Goal: Find specific page/section: Find specific page/section

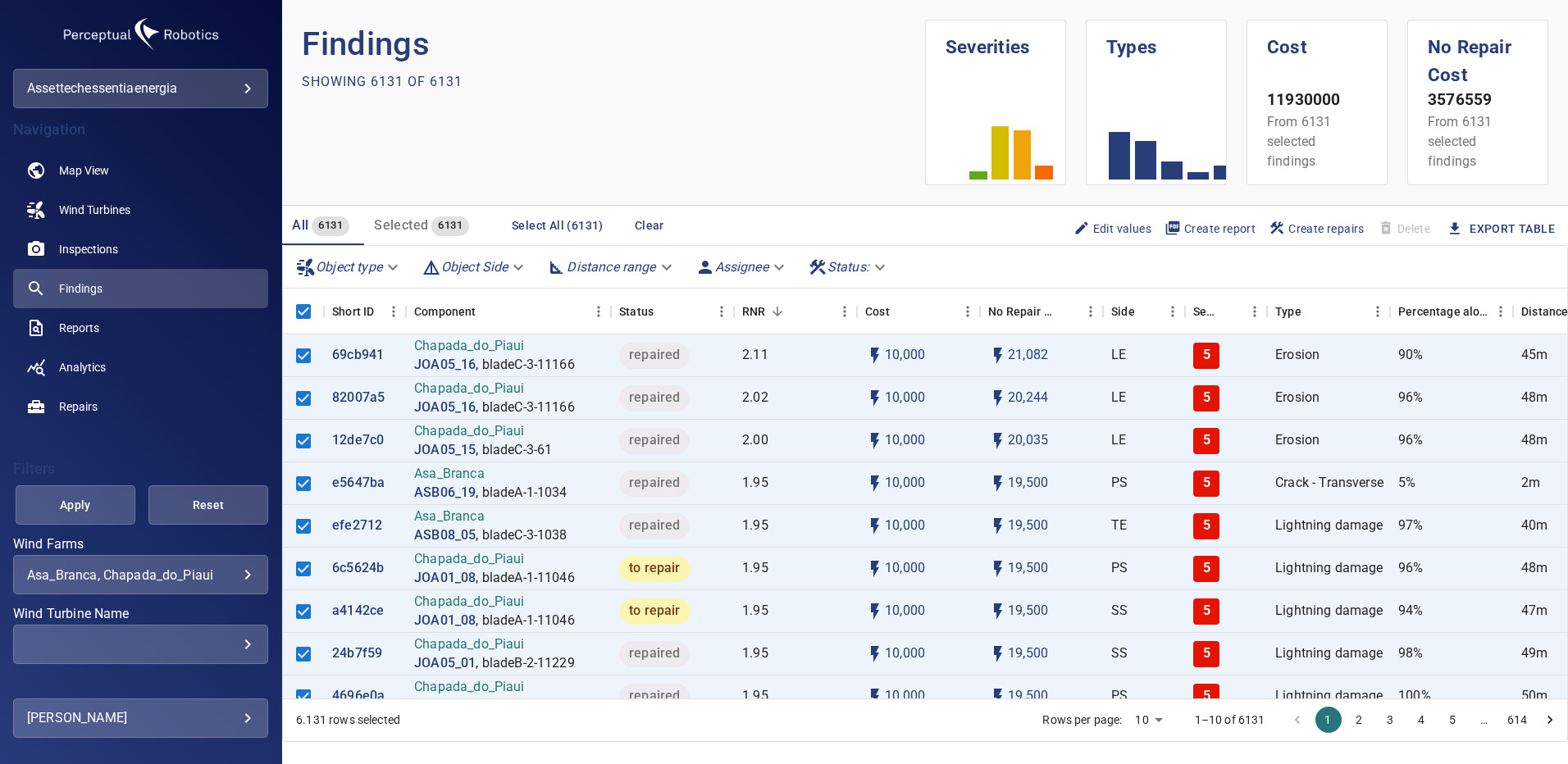
click at [238, 646] on div "​" at bounding box center [140, 644] width 227 height 16
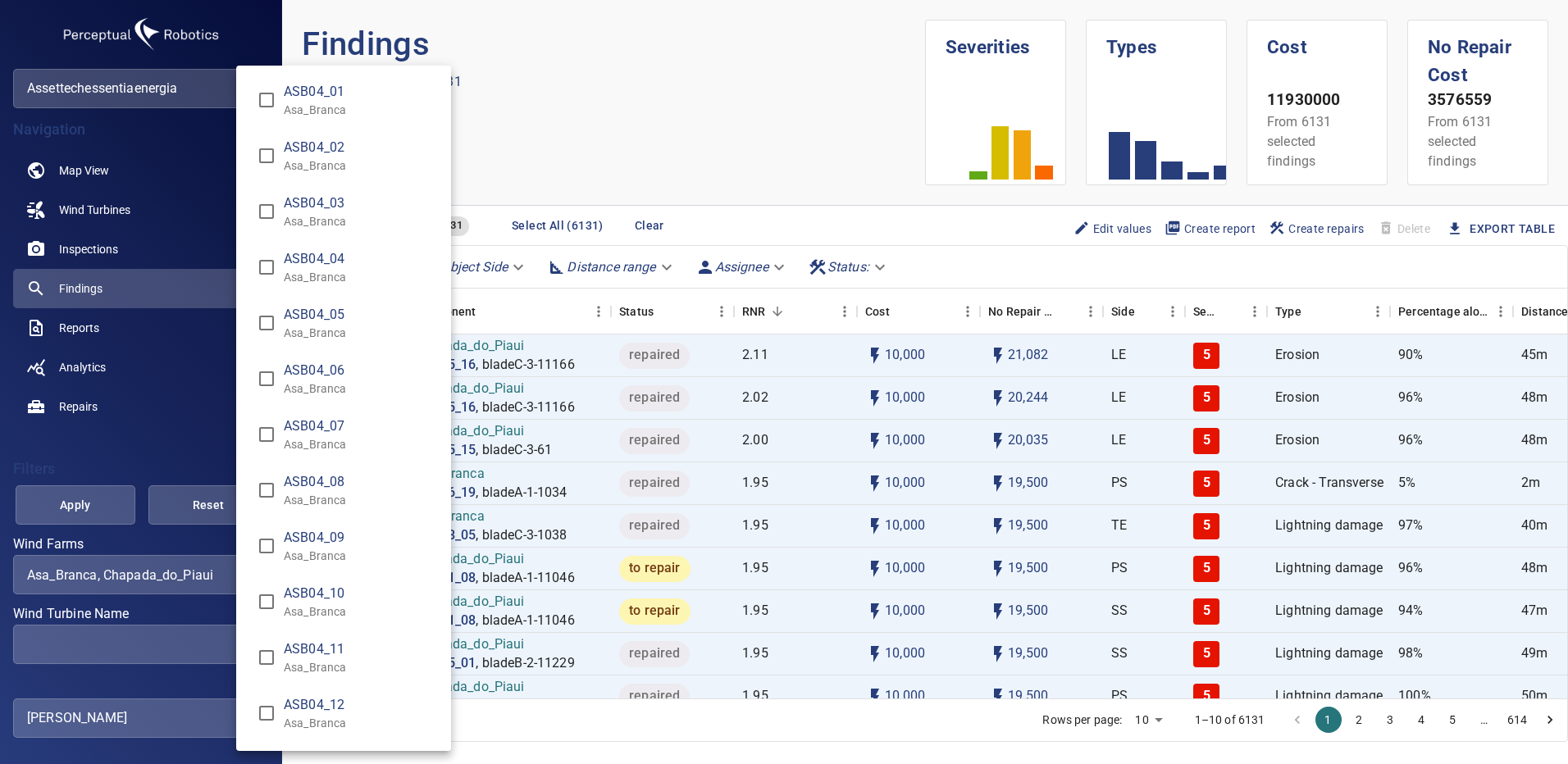
click at [211, 577] on div "Wind Turbine Name" at bounding box center [784, 382] width 1568 height 764
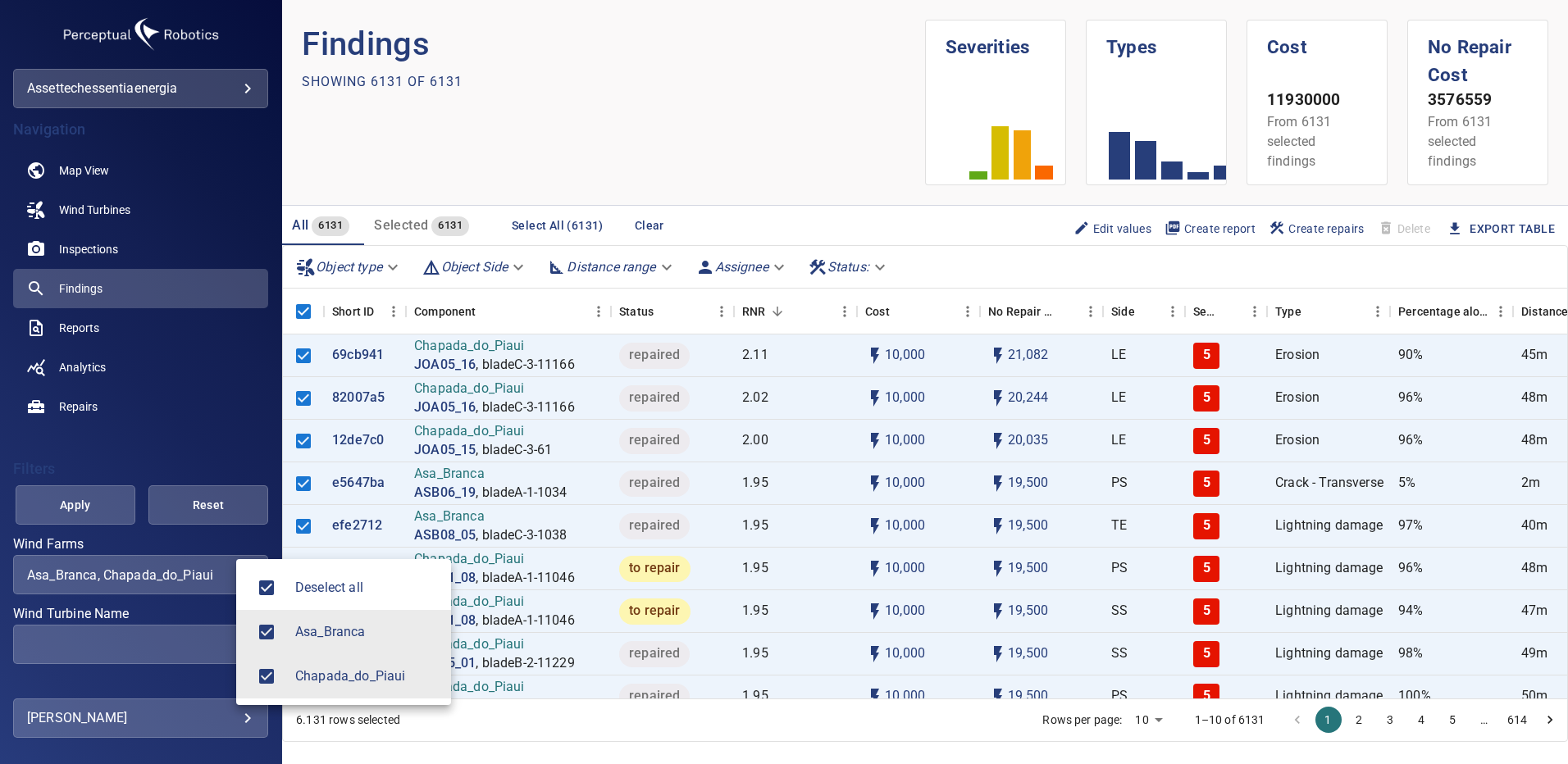
click at [234, 573] on body "**********" at bounding box center [784, 382] width 1568 height 764
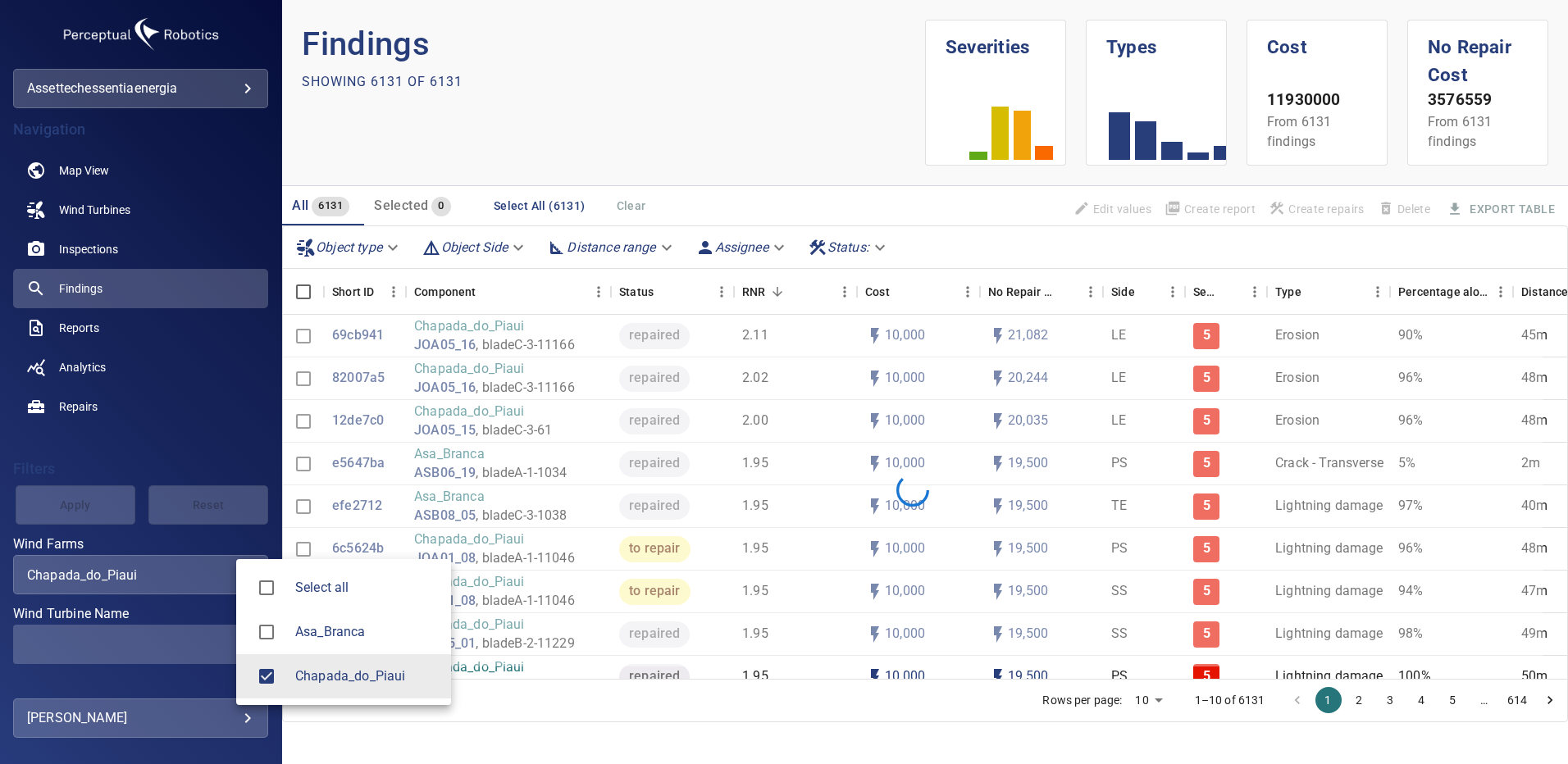
type input "**********"
click at [210, 632] on div at bounding box center [784, 382] width 1568 height 764
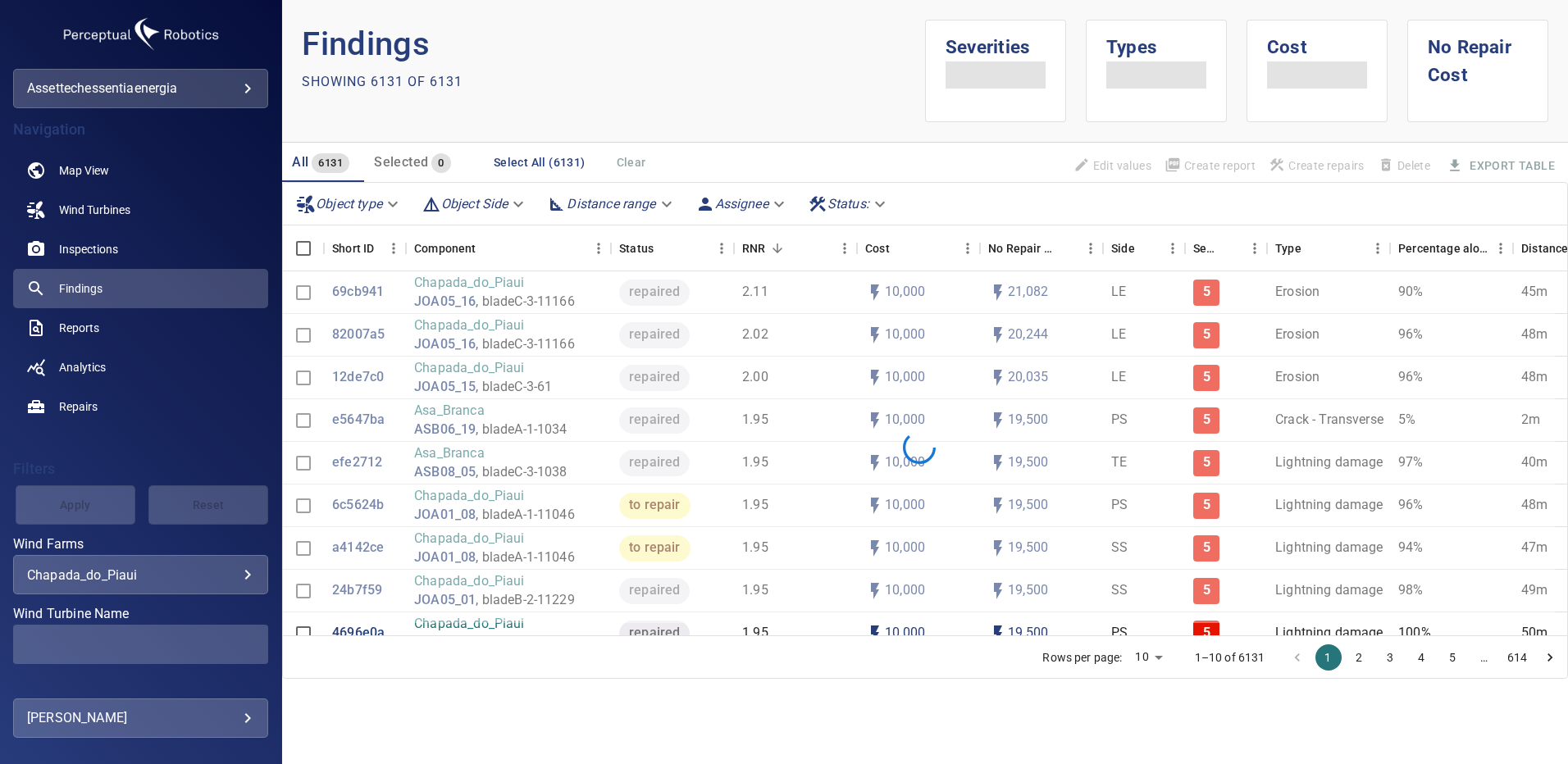
click at [238, 646] on span at bounding box center [140, 644] width 255 height 40
click at [238, 646] on div "​" at bounding box center [140, 644] width 227 height 16
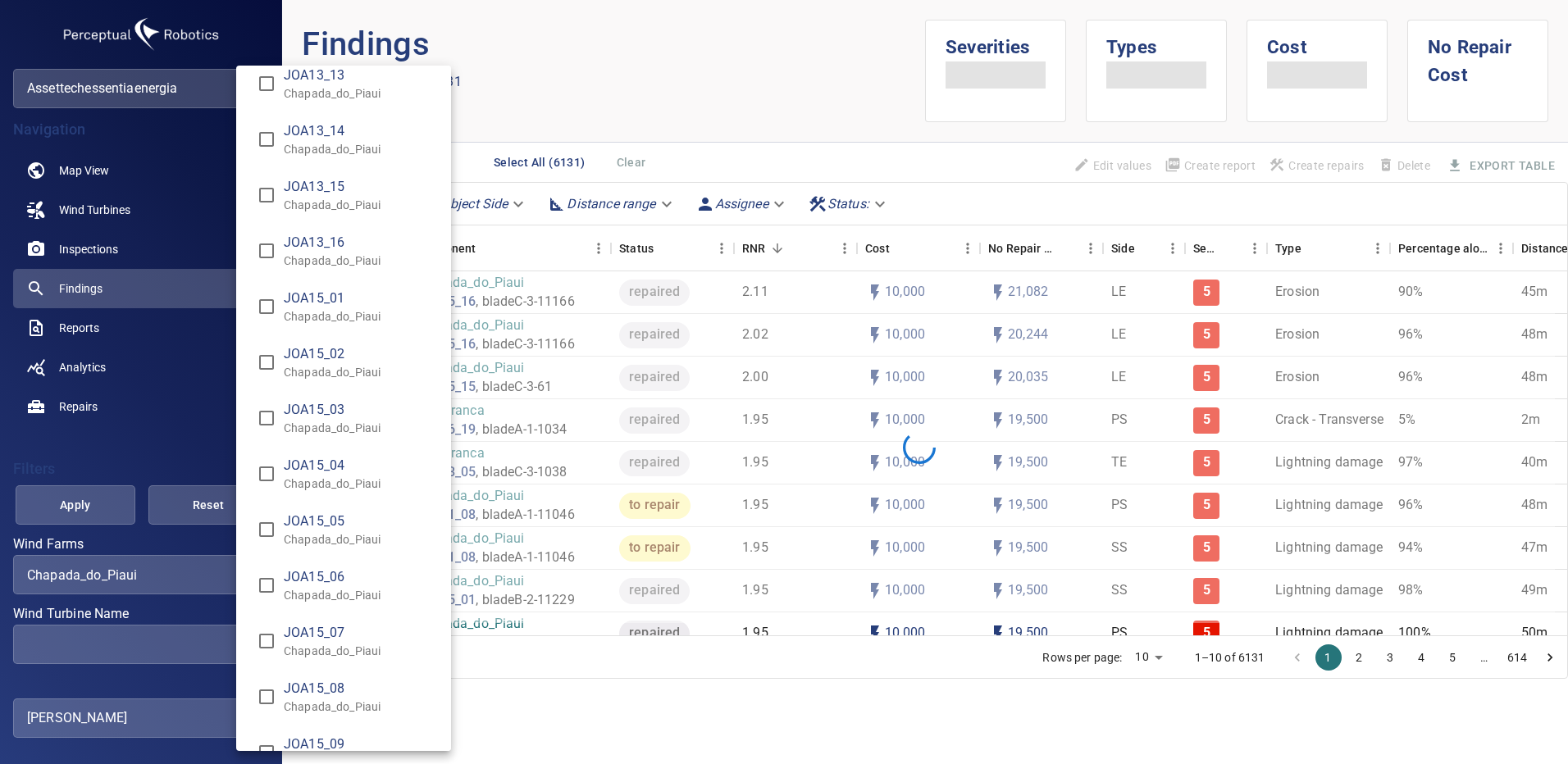
scroll to position [11690, 0]
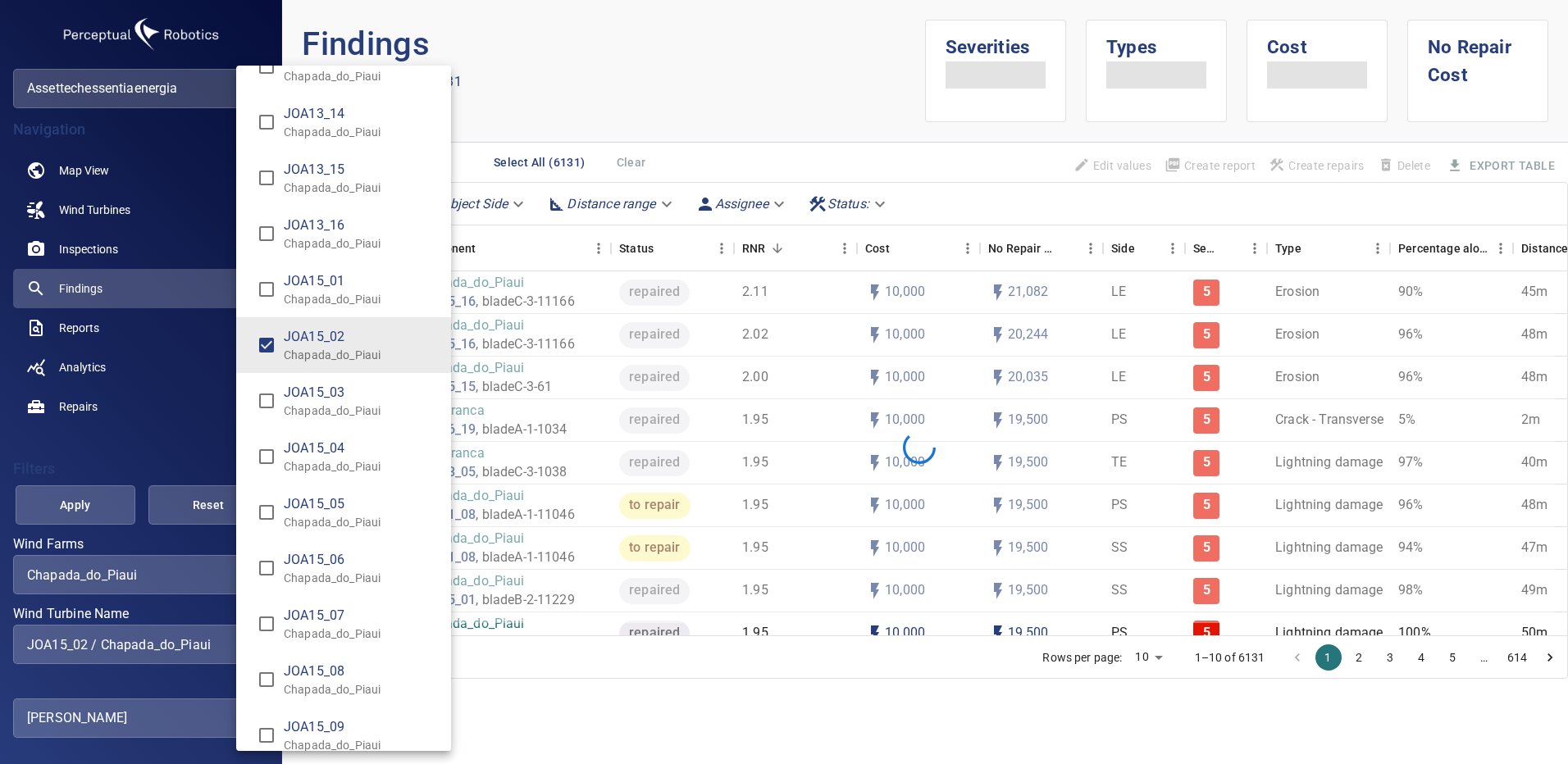
type input "**********"
drag, startPoint x: 73, startPoint y: 506, endPoint x: 82, endPoint y: 505, distance: 9.1
click at [74, 506] on div "Wind Turbine Name" at bounding box center [784, 382] width 1568 height 764
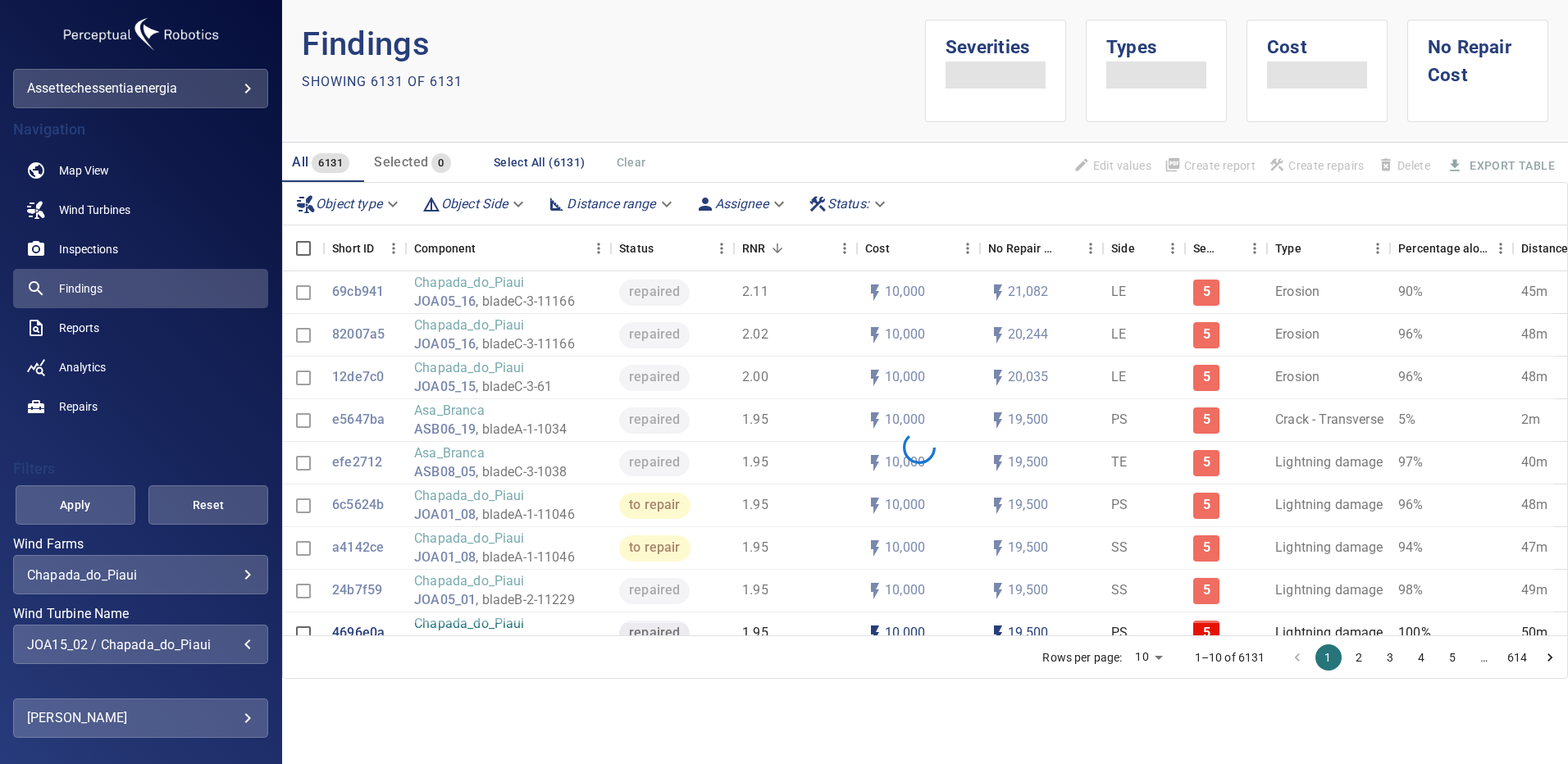
click at [96, 505] on span "Apply" at bounding box center [75, 505] width 78 height 21
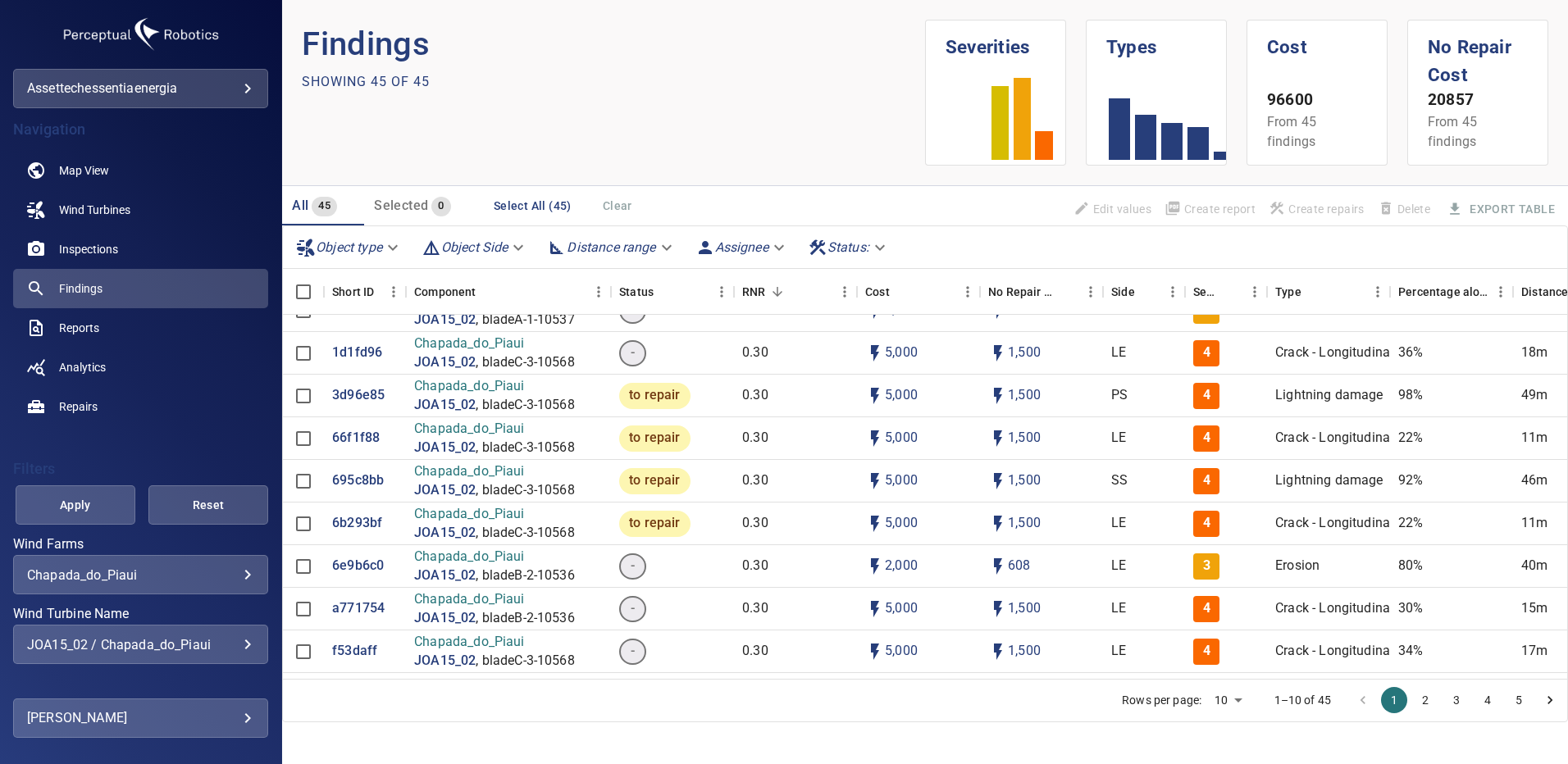
scroll to position [164, 0]
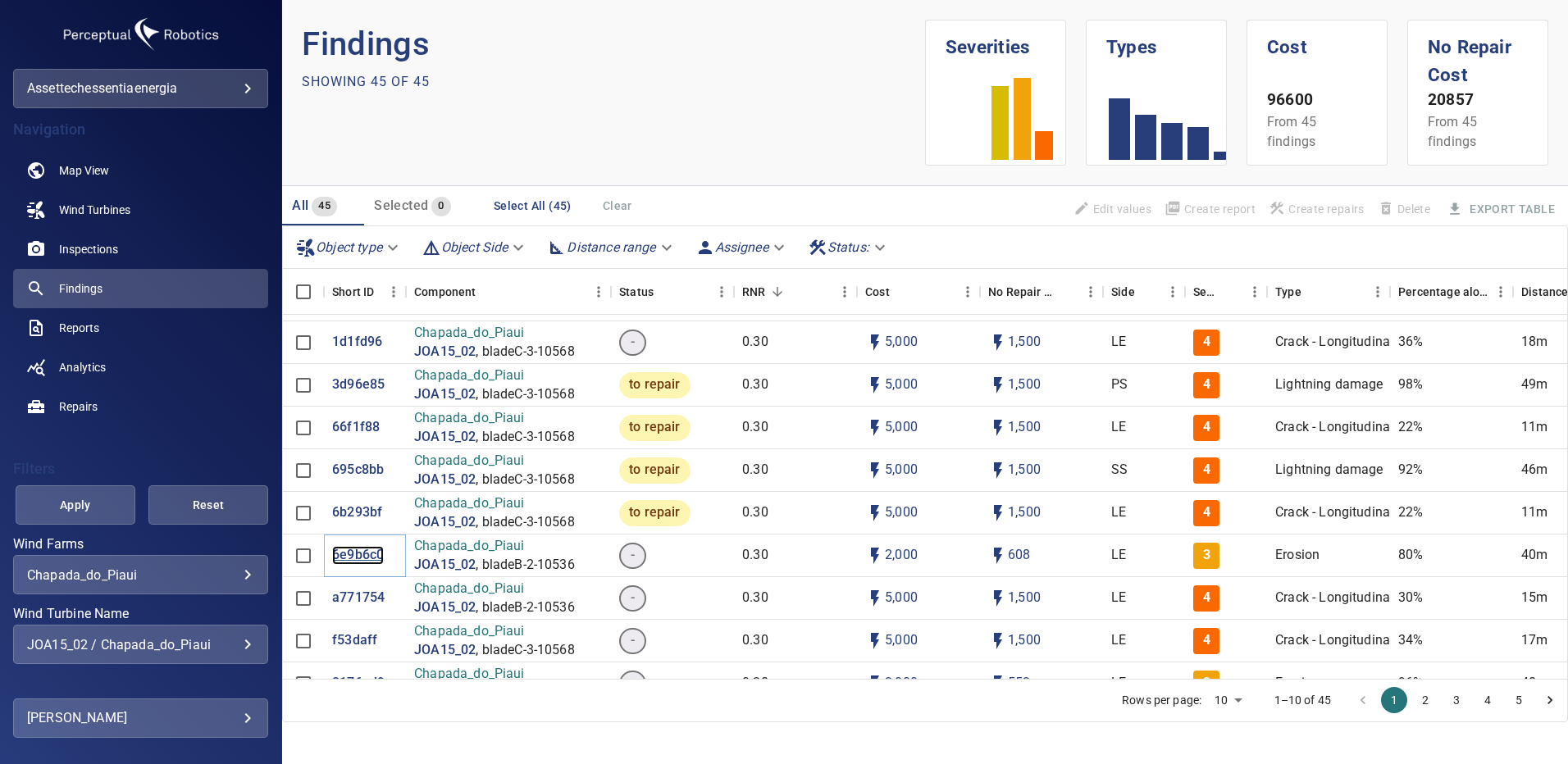
click at [347, 556] on p "6e9b6c0" at bounding box center [358, 555] width 52 height 19
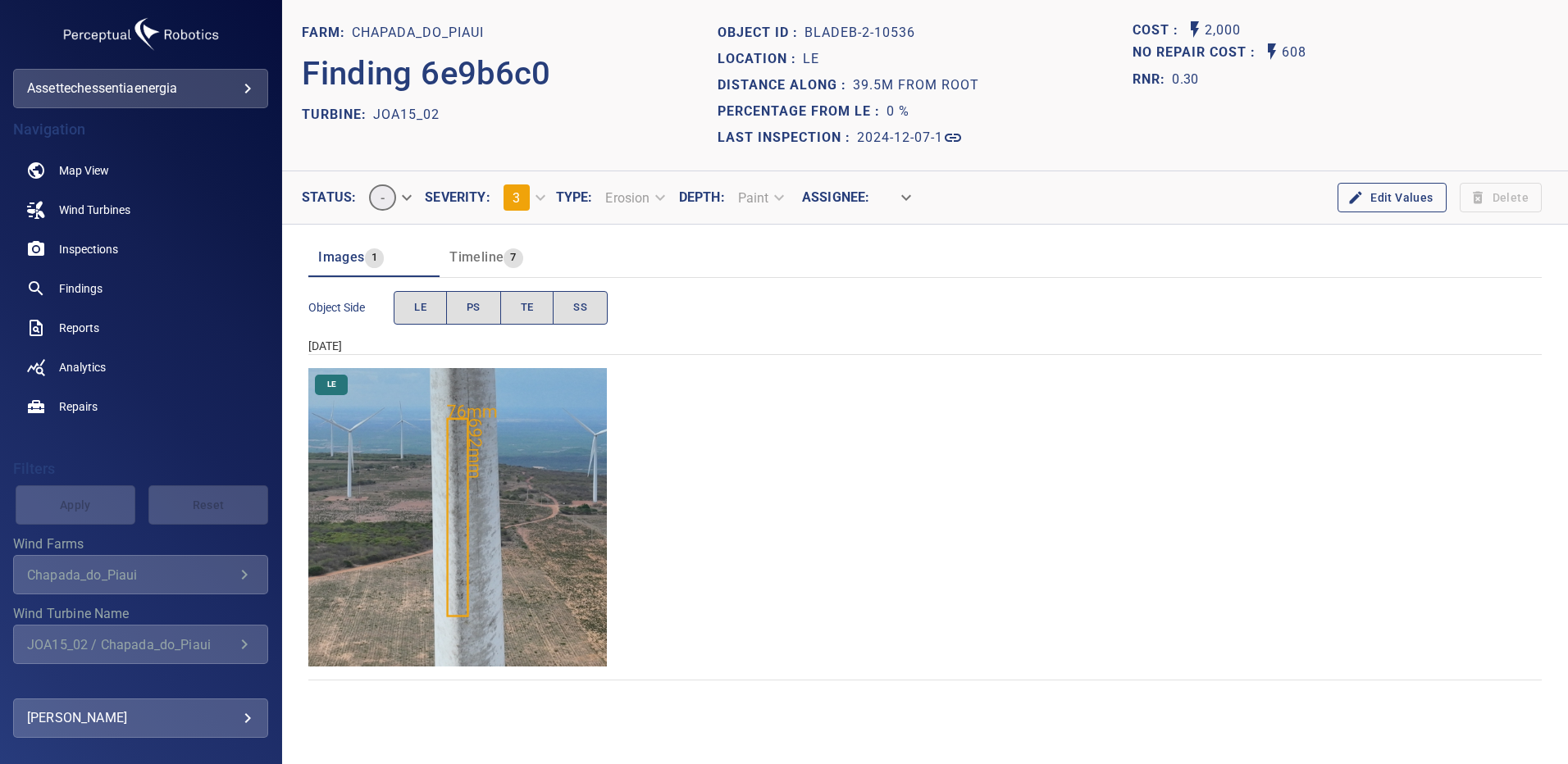
click at [551, 579] on img "Chapada_do_Piaui/JOA15_02/2024-12-07-1/2024-12-07-2/image104wp104.jpg" at bounding box center [458, 517] width 299 height 299
click at [97, 294] on span "Findings" at bounding box center [81, 289] width 44 height 17
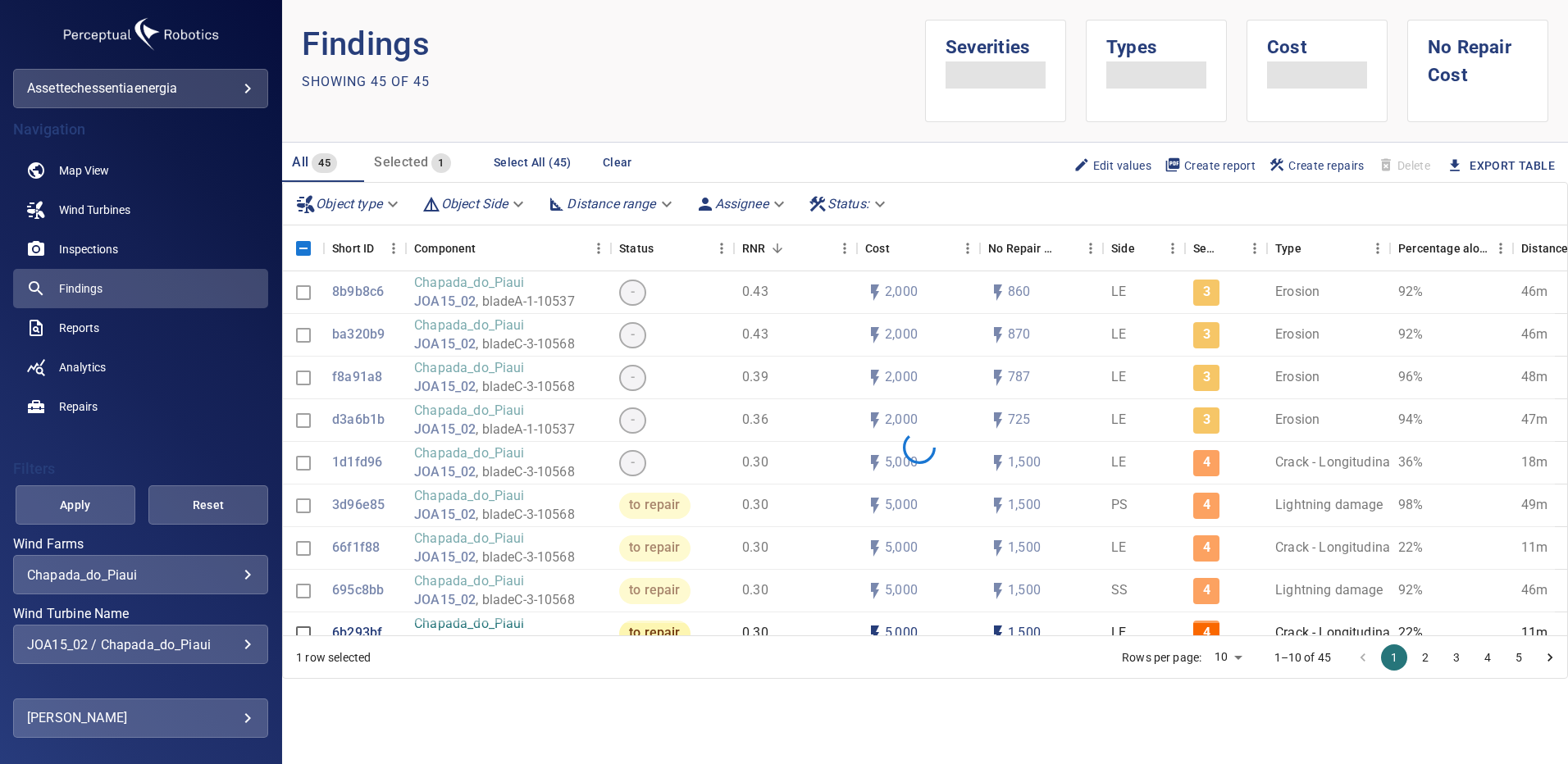
click at [234, 644] on div "JOA15_02 / Chapada_do_Piaui" at bounding box center [140, 644] width 227 height 16
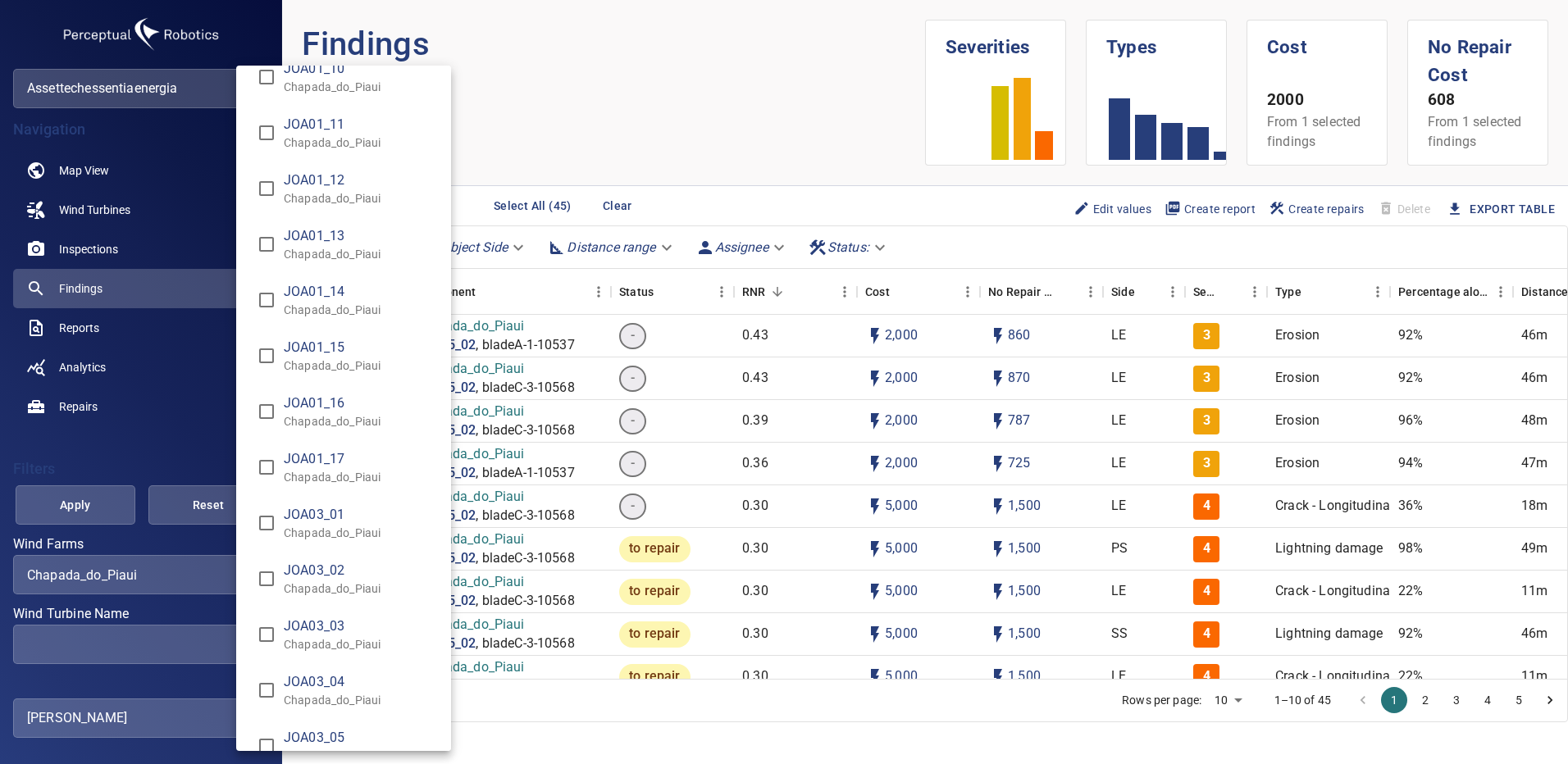
scroll to position [2766, 0]
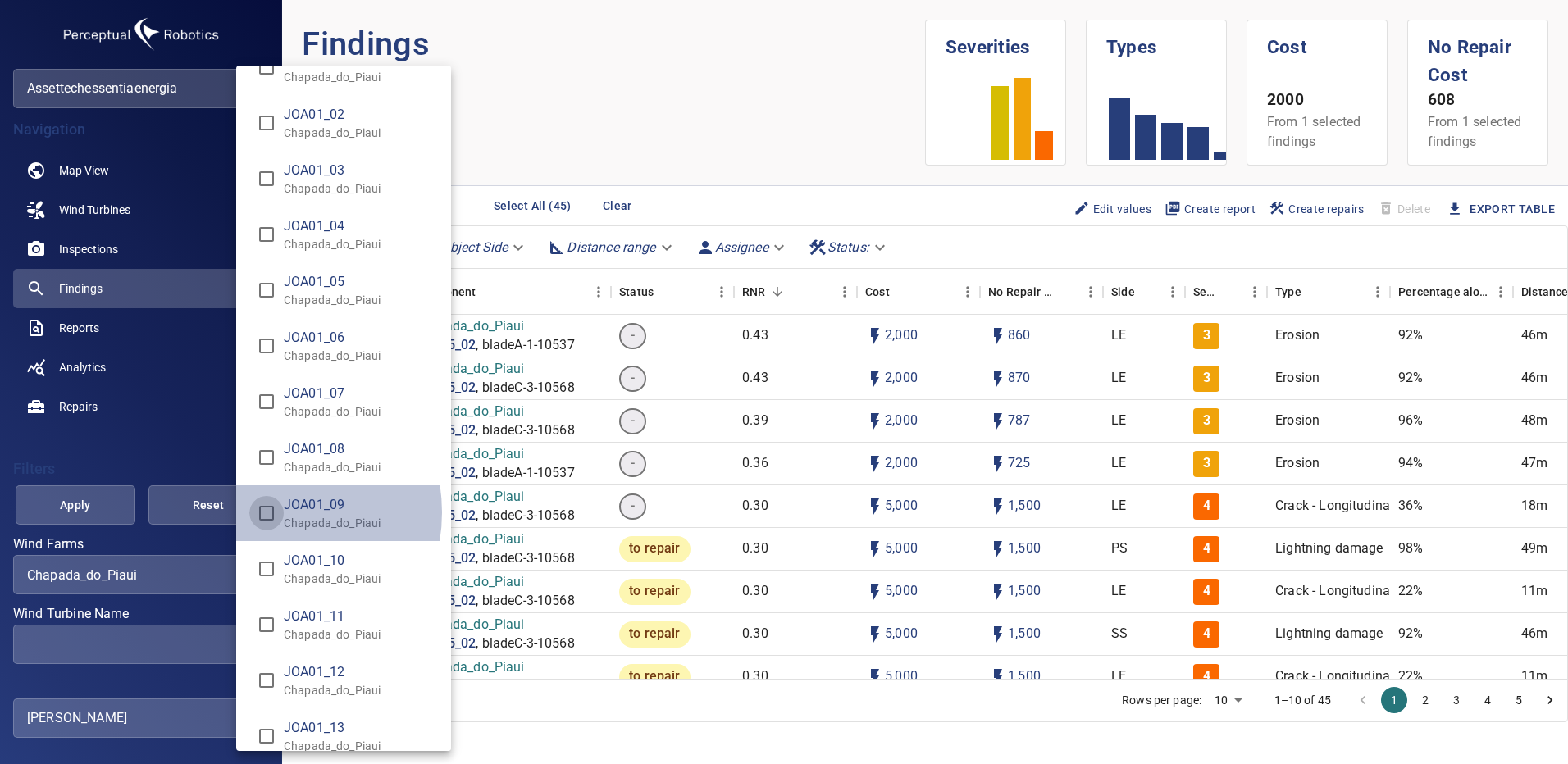
type input "**********"
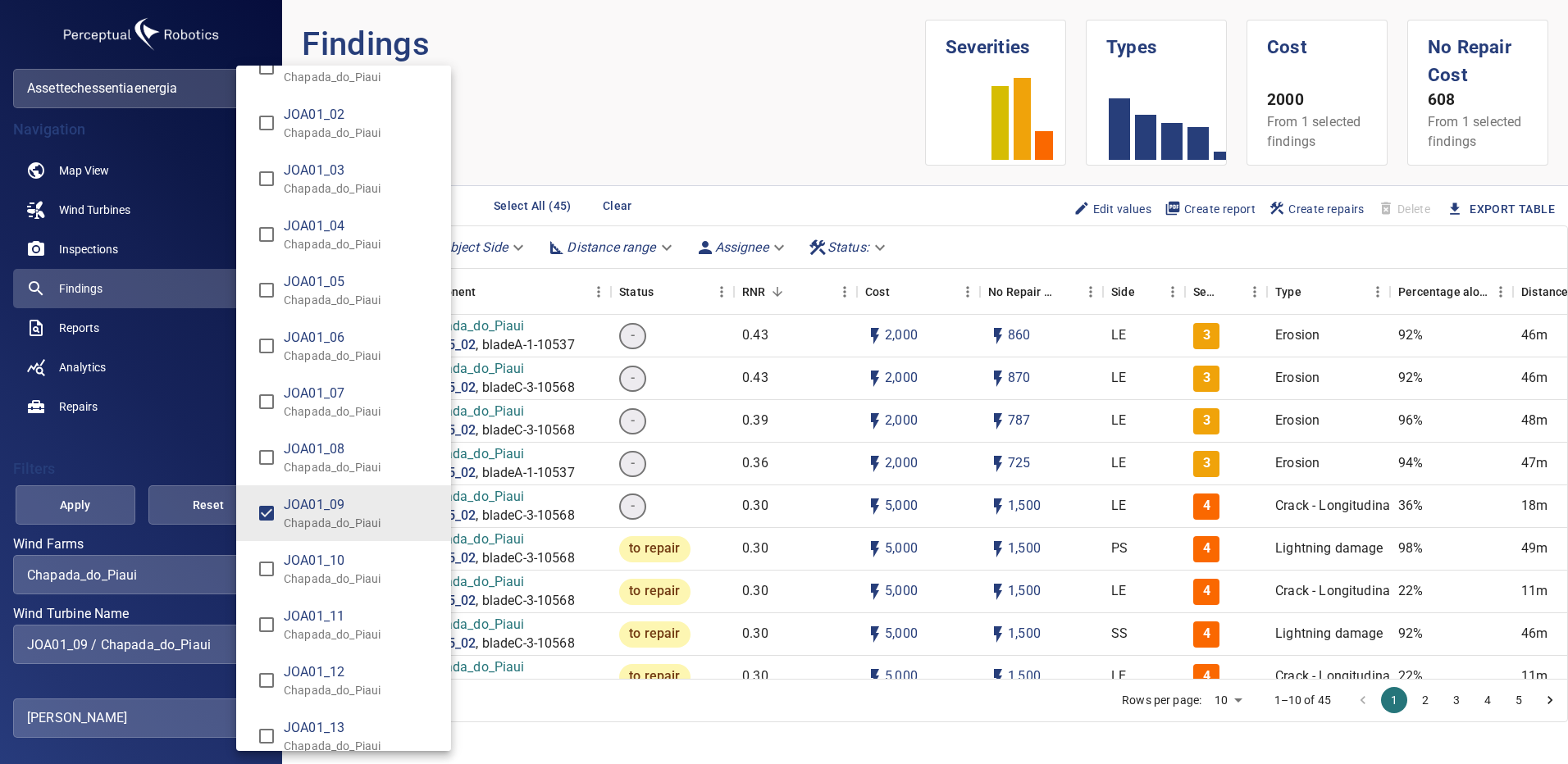
click at [103, 509] on div "Wind Turbine Name" at bounding box center [784, 382] width 1568 height 764
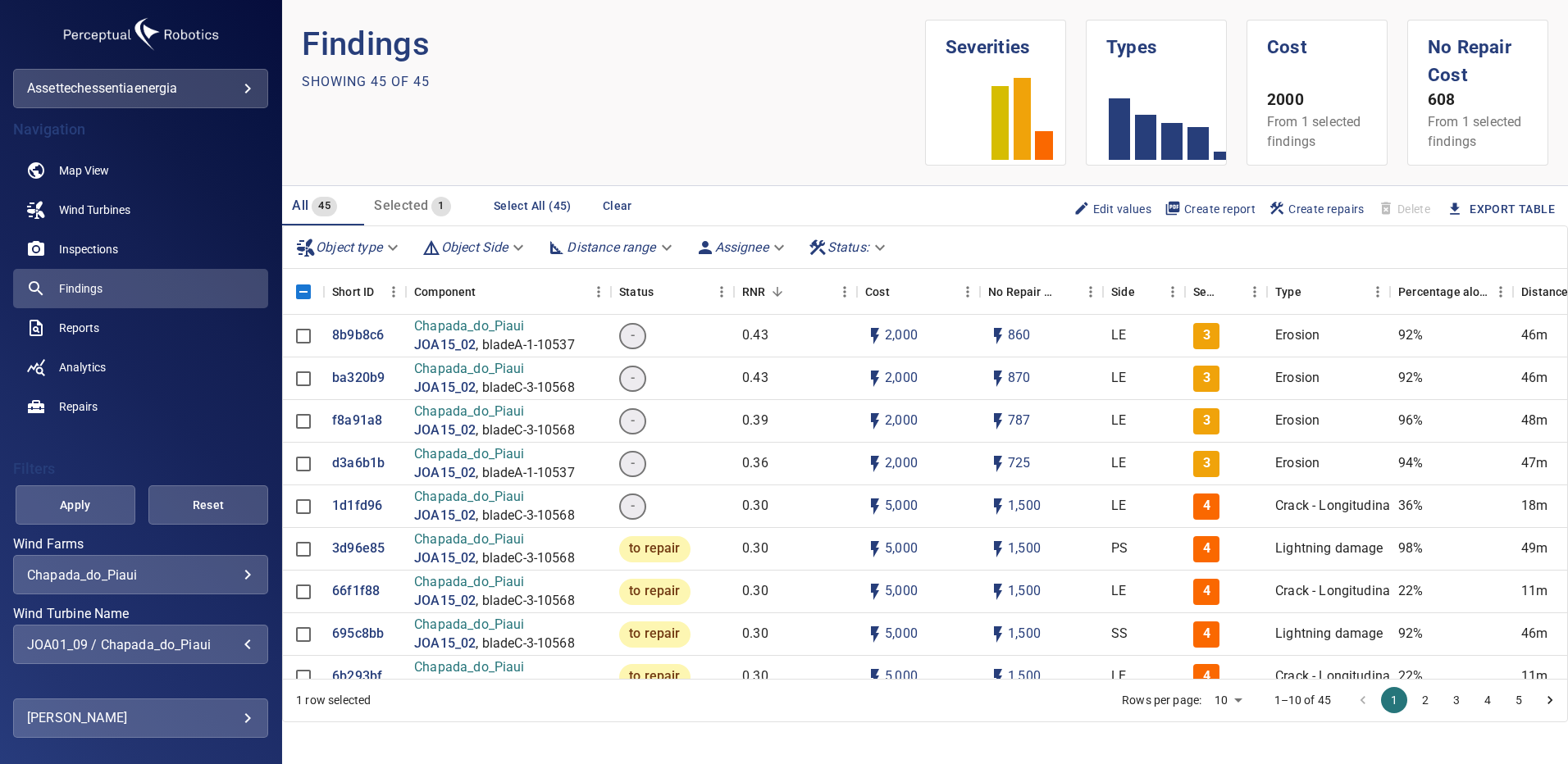
click at [103, 509] on span "Apply" at bounding box center [75, 505] width 78 height 21
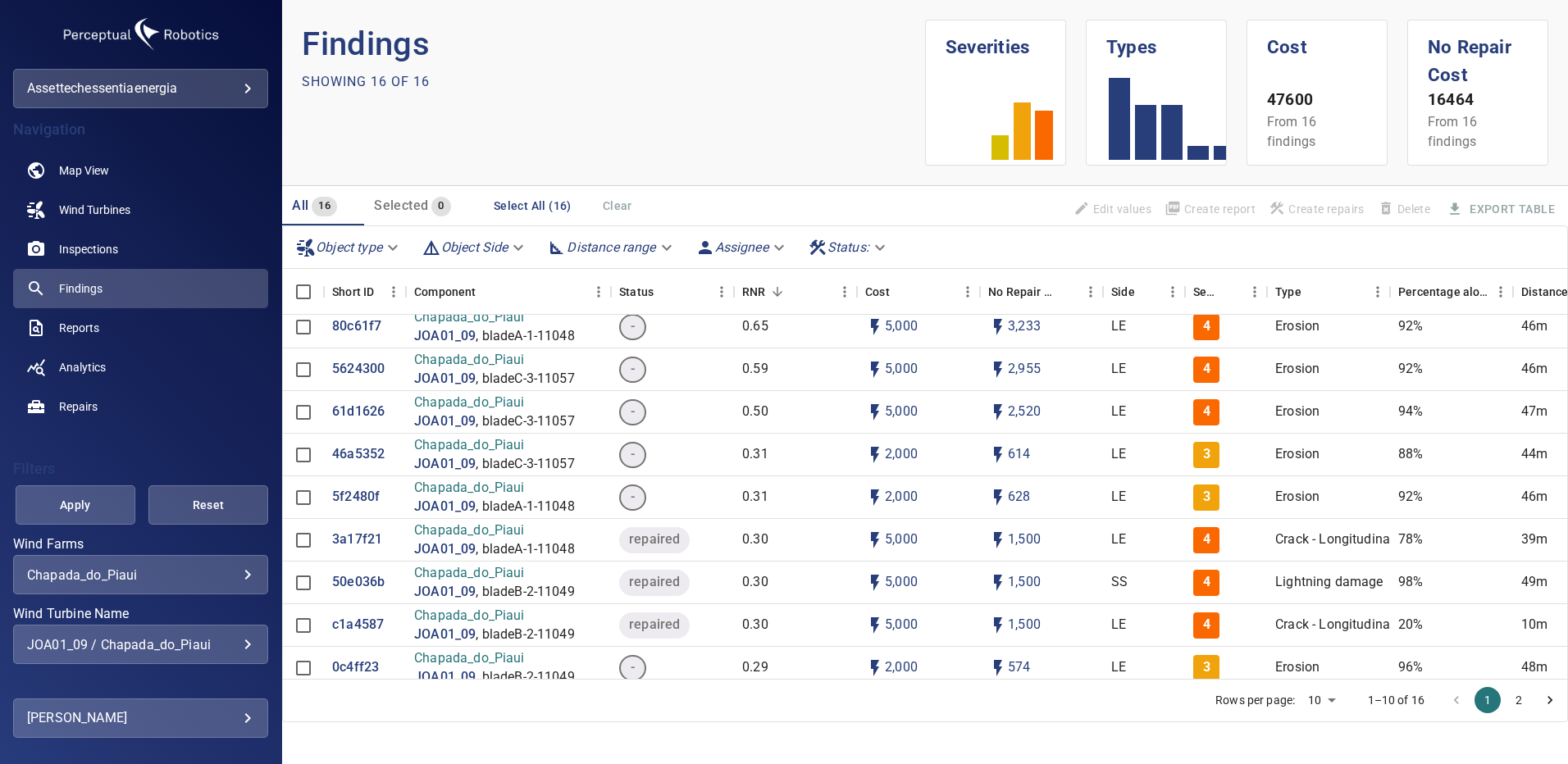
scroll to position [0, 0]
